Goal: Use online tool/utility: Utilize a website feature to perform a specific function

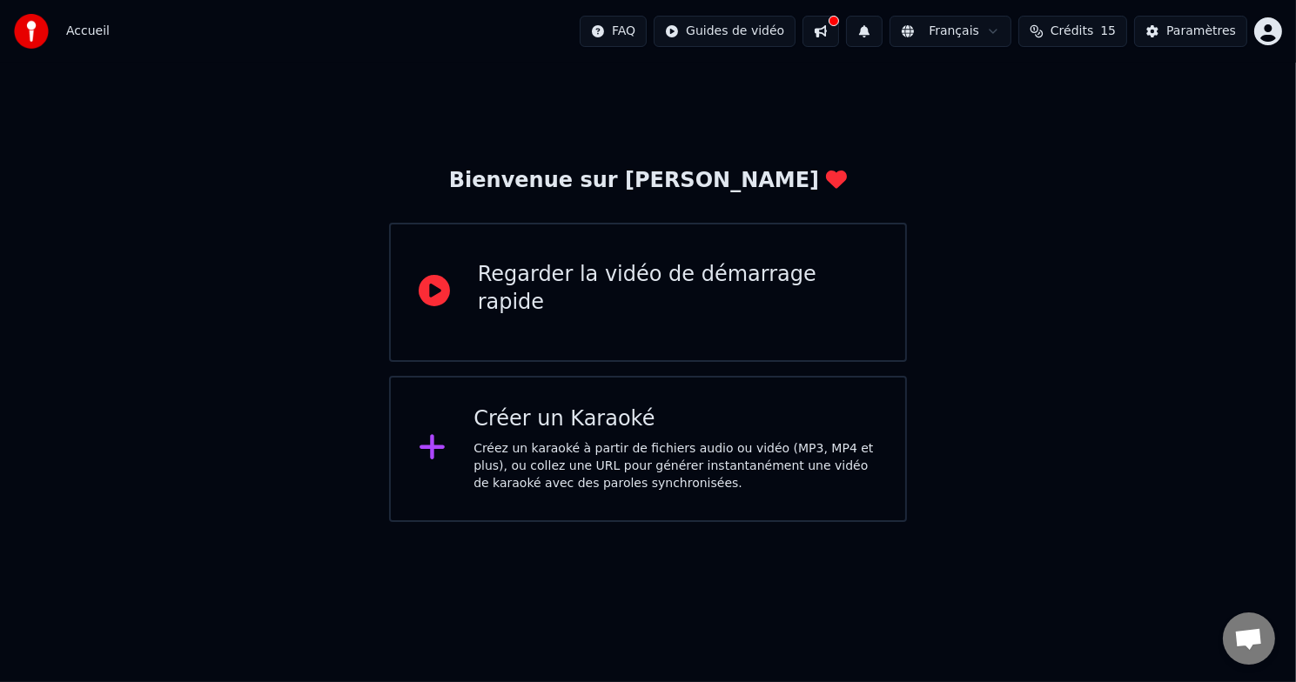
click at [574, 430] on div "Créer un Karaoké" at bounding box center [675, 419] width 404 height 28
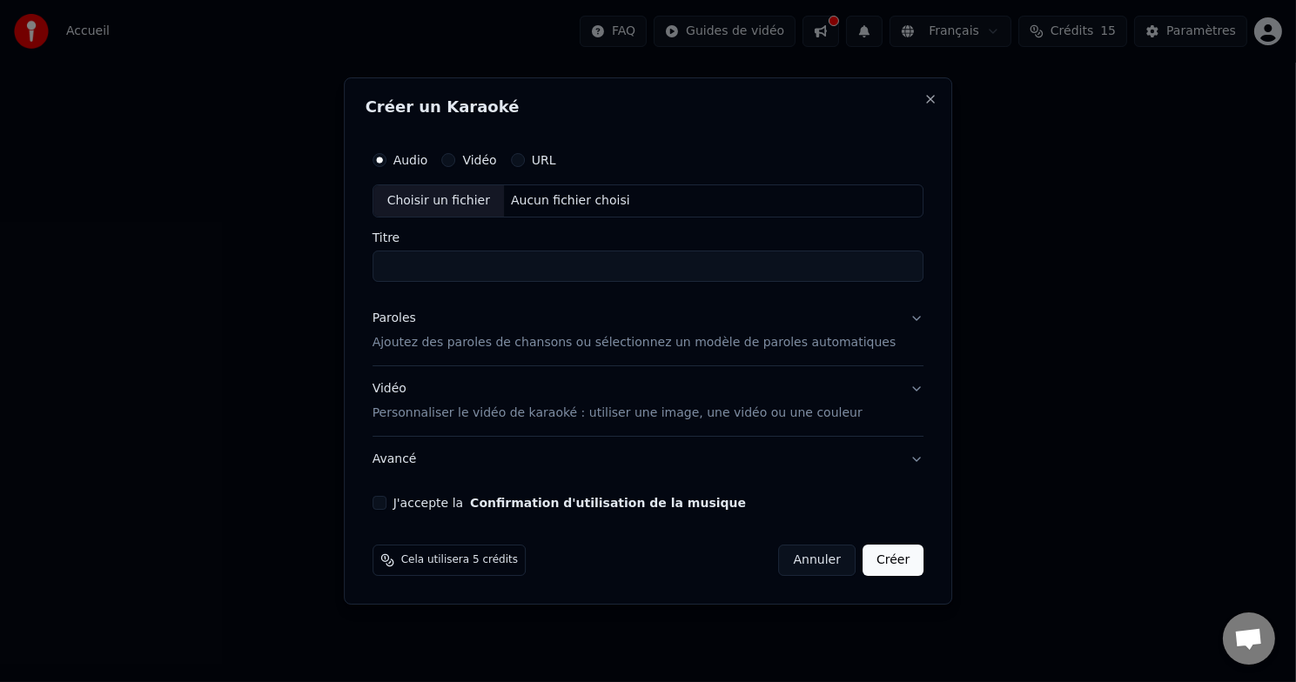
click at [496, 156] on label "Vidéo" at bounding box center [479, 160] width 34 height 12
click at [455, 156] on button "Vidéo" at bounding box center [448, 160] width 14 height 14
click at [465, 201] on div "Choisir un fichier" at bounding box center [438, 200] width 131 height 31
click at [923, 98] on button "Close" at bounding box center [930, 99] width 14 height 14
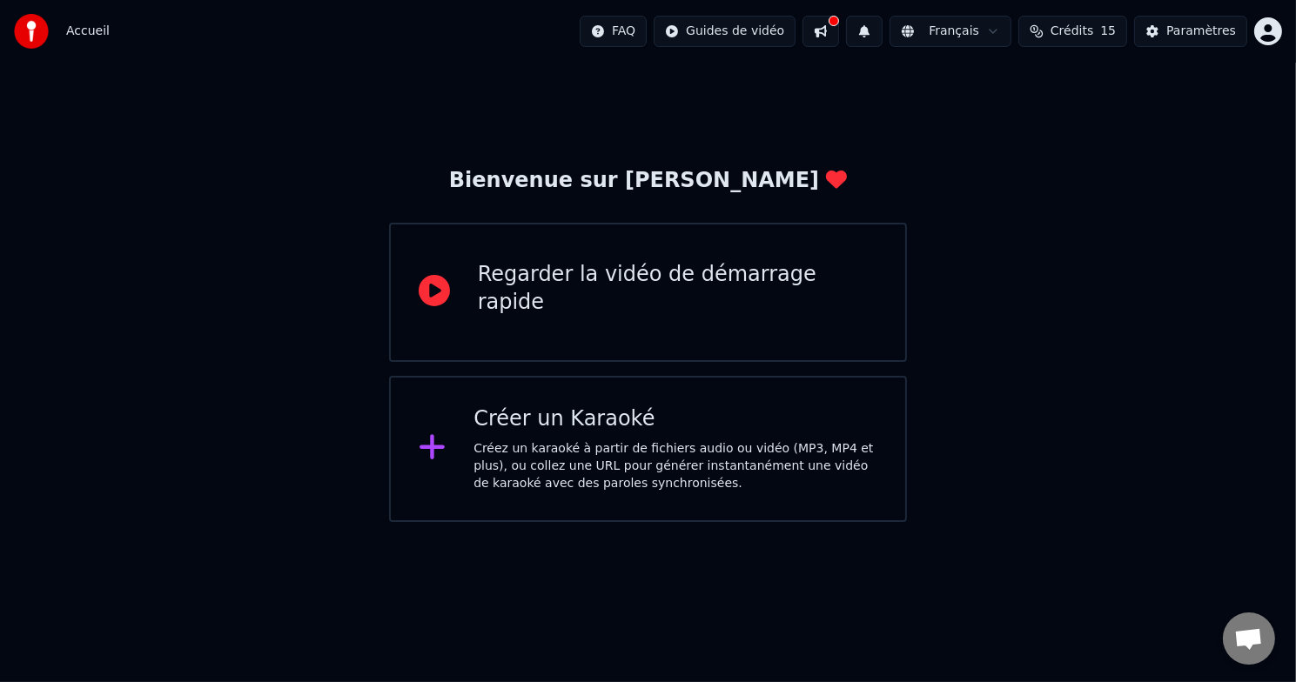
click at [752, 32] on html "Accueil FAQ Guides de vidéo Français Crédits 15 Paramètres Bienvenue sur Youka …" at bounding box center [648, 261] width 1296 height 522
click at [624, 286] on html "Accueil FAQ Guides de vidéo Français Crédits 15 Paramètres Bienvenue sur Youka …" at bounding box center [648, 261] width 1296 height 522
click at [555, 445] on div "Créez un karaoké à partir de fichiers audio ou vidéo (MP3, MP4 et plus), ou col…" at bounding box center [675, 466] width 404 height 52
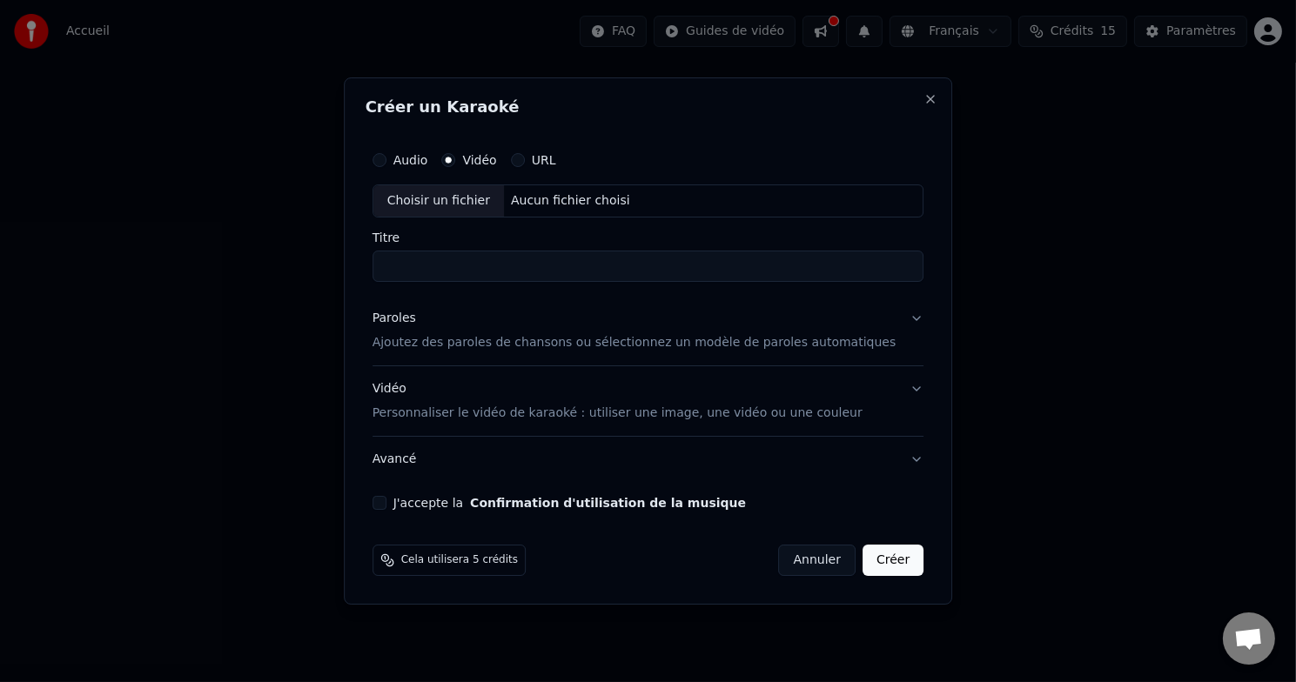
click at [555, 445] on body "Accueil FAQ Guides de vidéo Français Crédits 15 Paramètres Bienvenue sur Youka …" at bounding box center [648, 261] width 1296 height 522
